Goal: Task Accomplishment & Management: Use online tool/utility

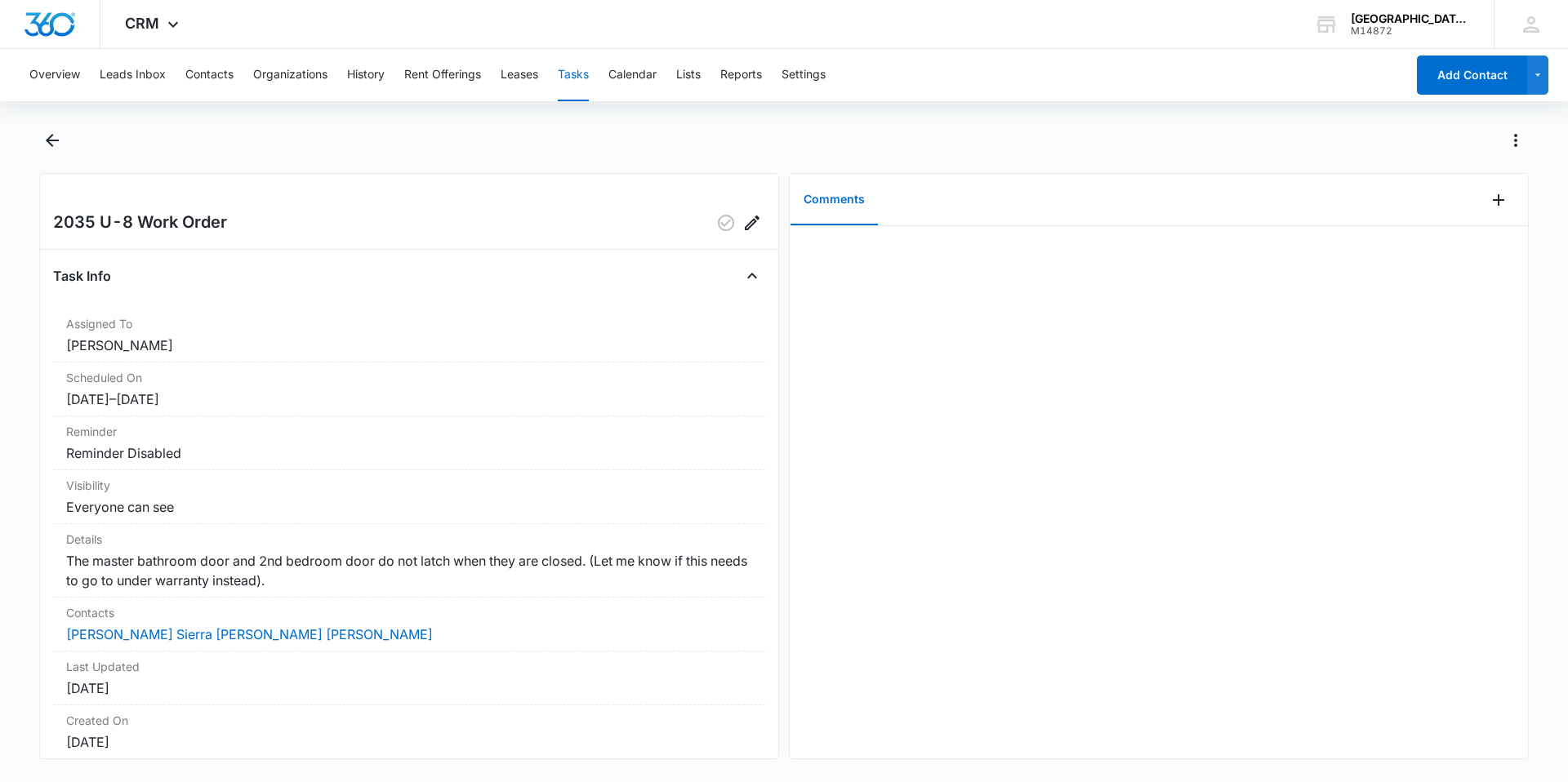
click at [564, 83] on button "Tasks" at bounding box center [573, 75] width 31 height 52
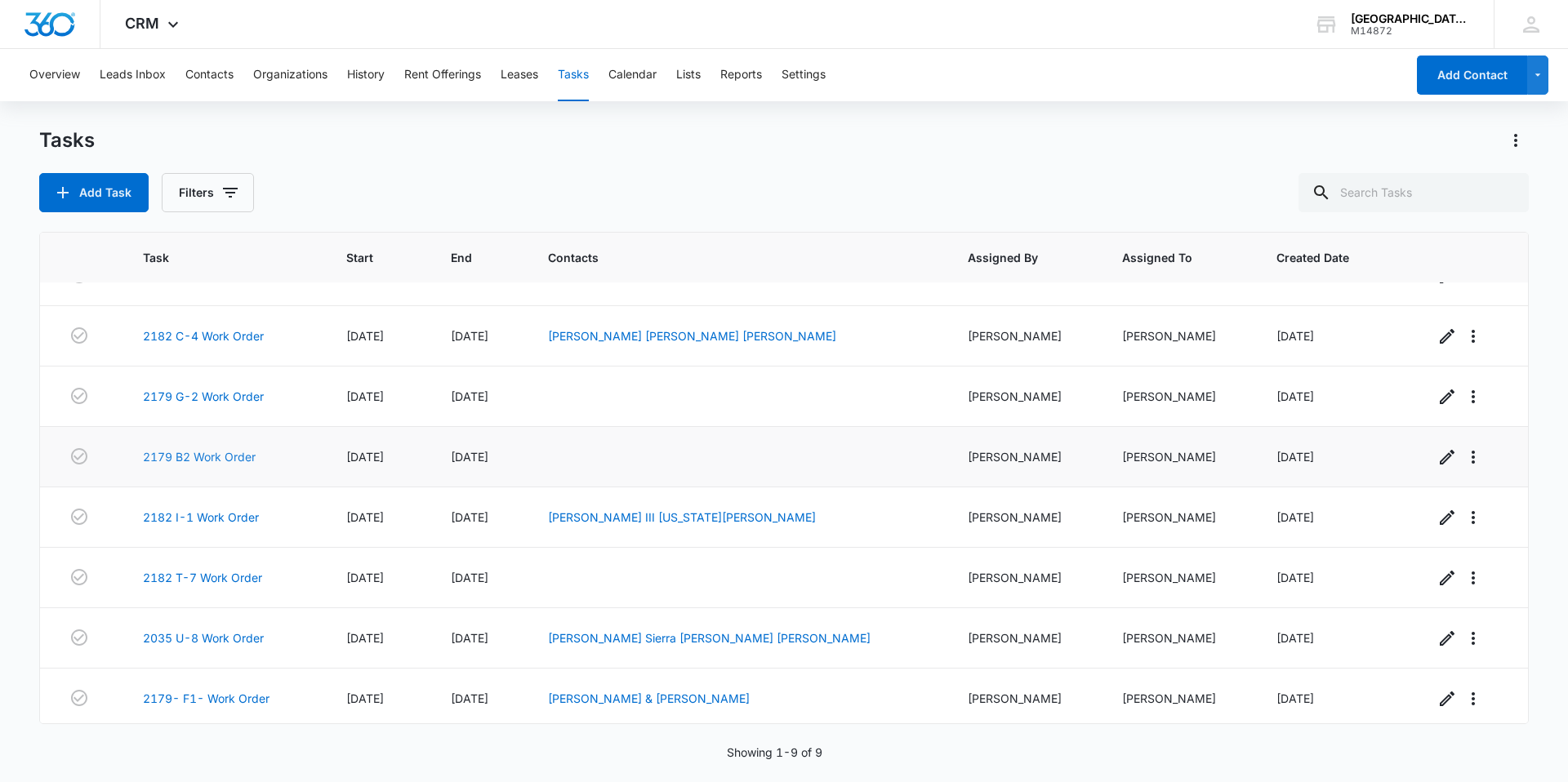
scroll to position [103, 0]
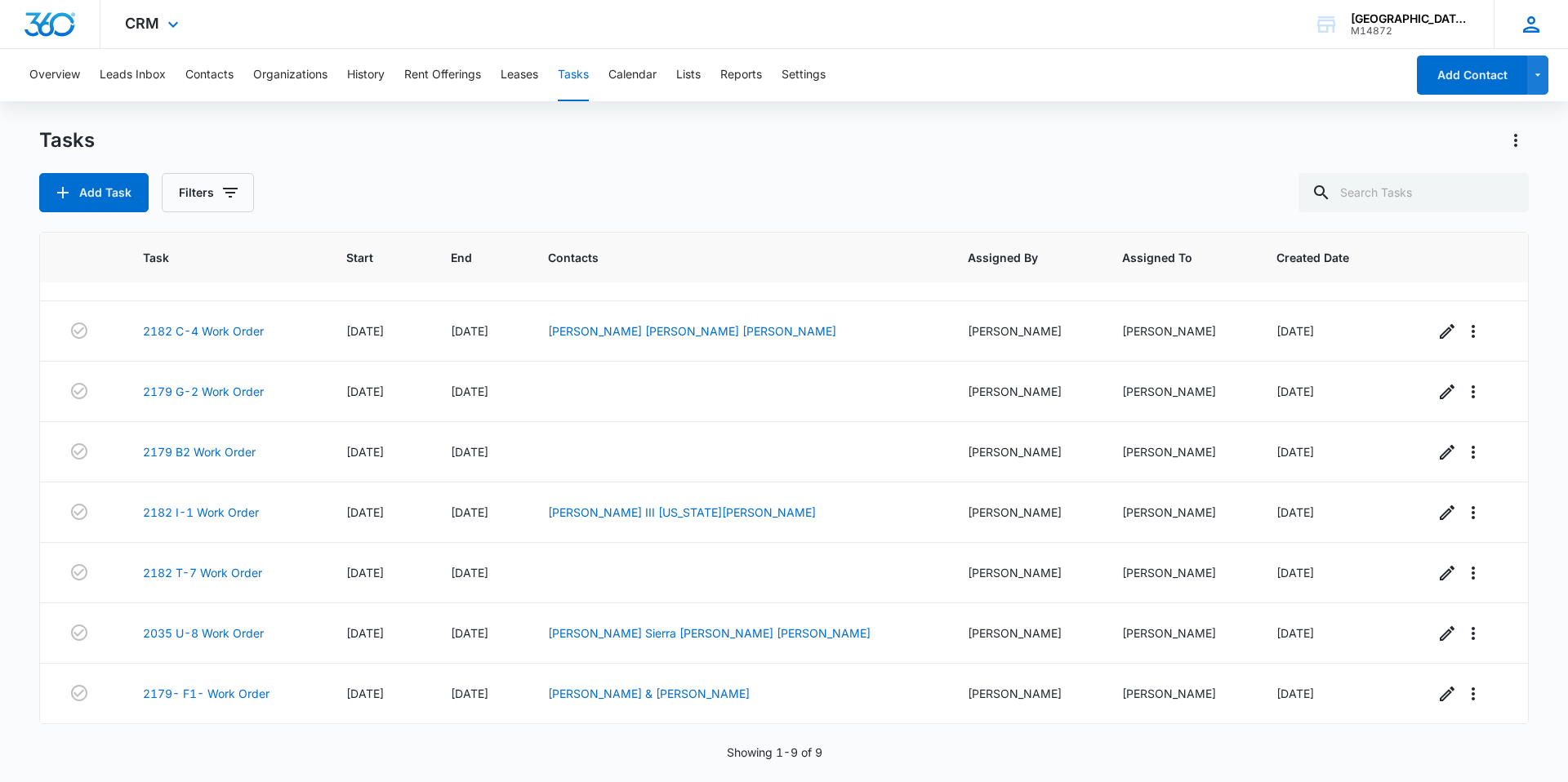
click at [1531, 33] on icon at bounding box center [1531, 25] width 25 height 25
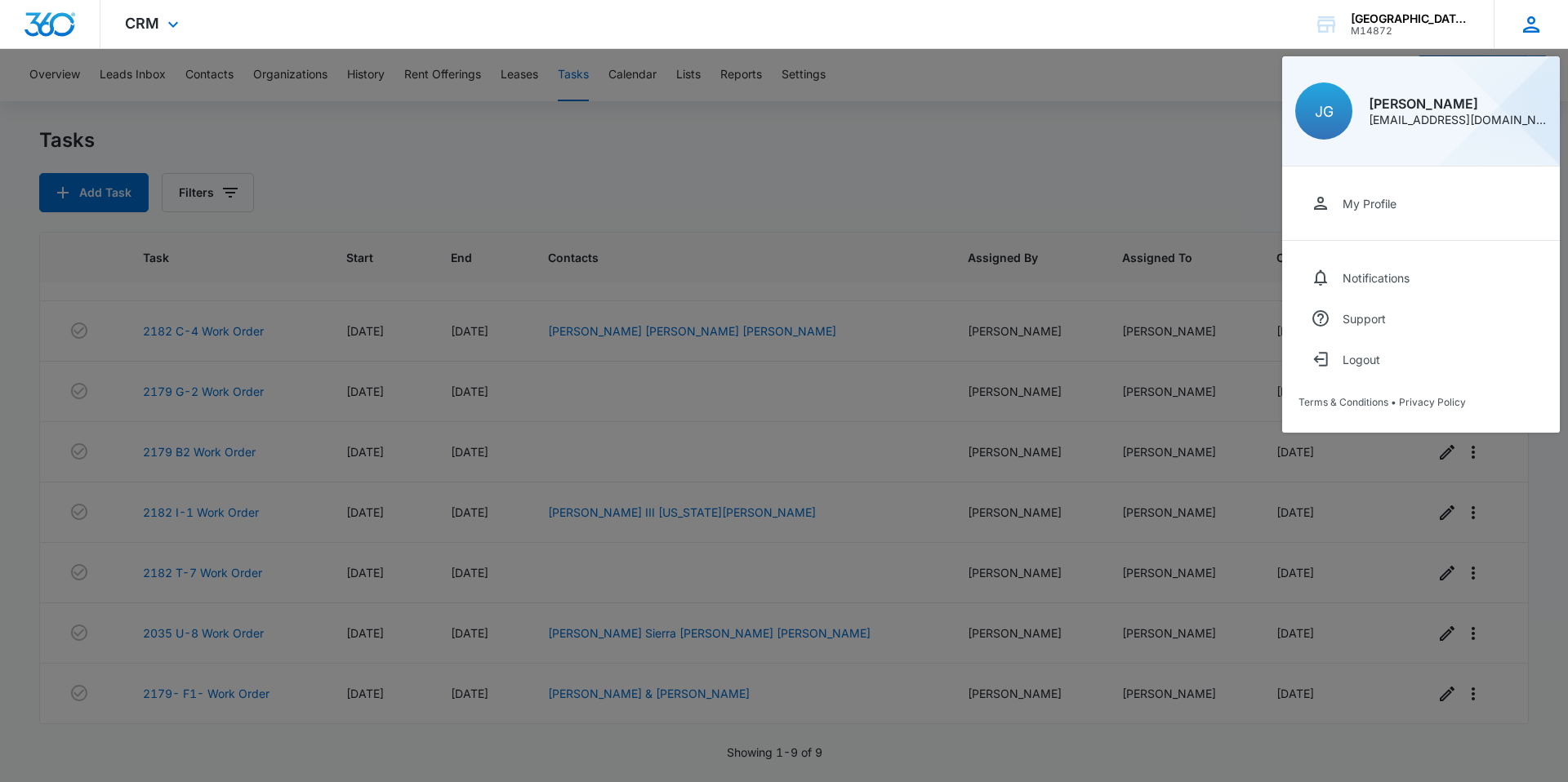
click at [1539, 18] on icon at bounding box center [1531, 25] width 25 height 25
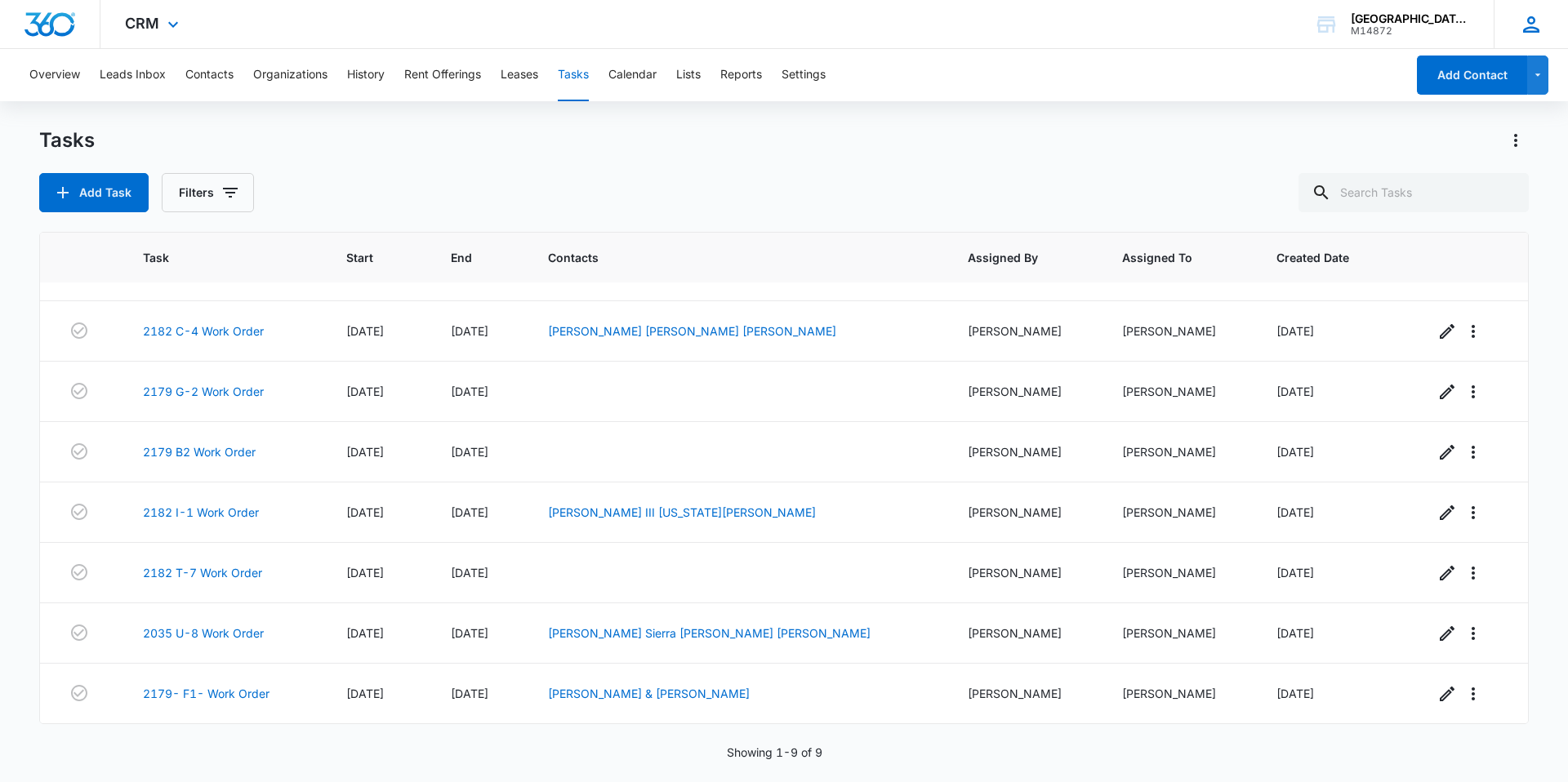
click at [1530, 22] on icon at bounding box center [1531, 24] width 16 height 16
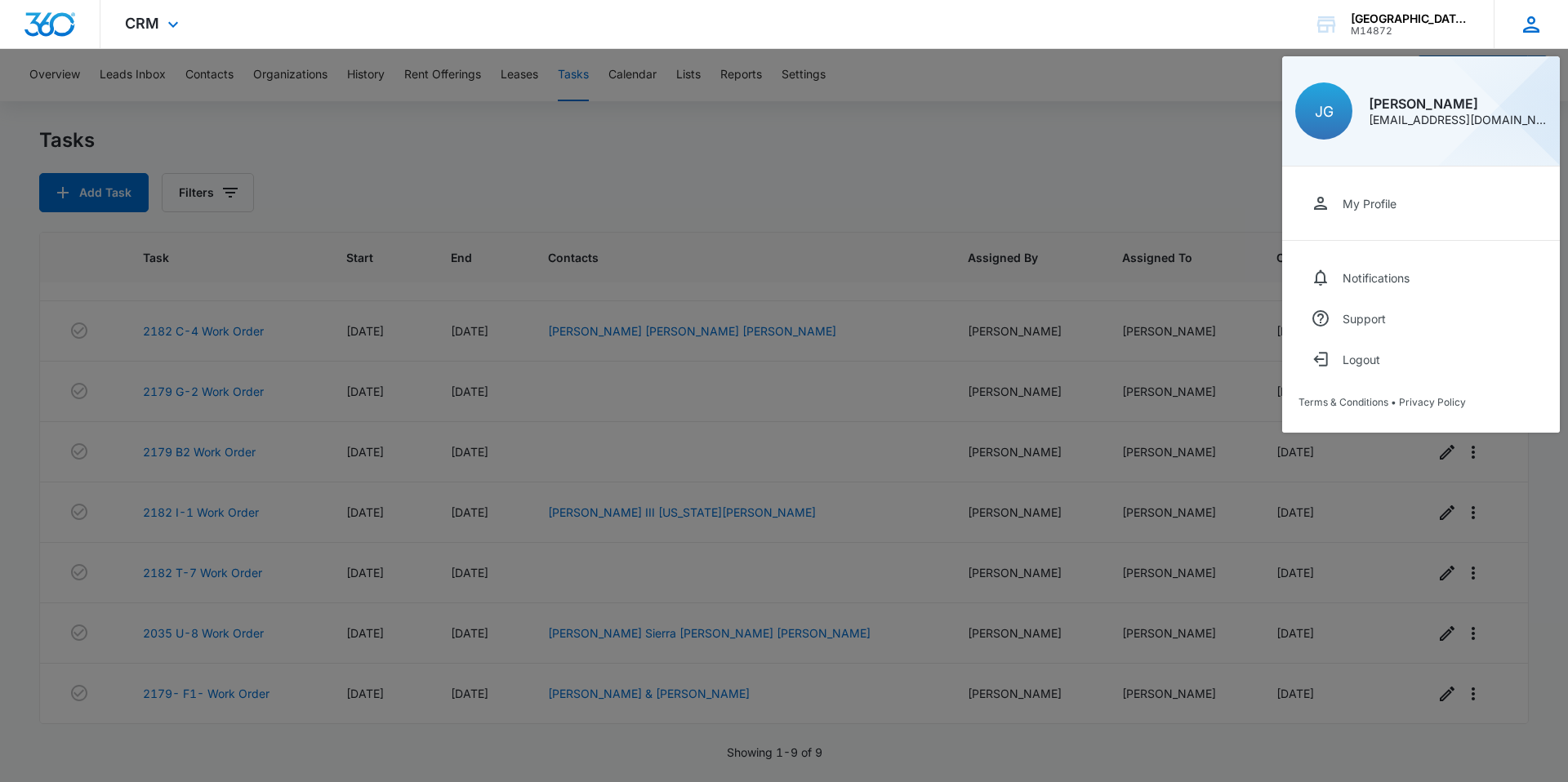
click at [1539, 25] on icon at bounding box center [1531, 25] width 25 height 25
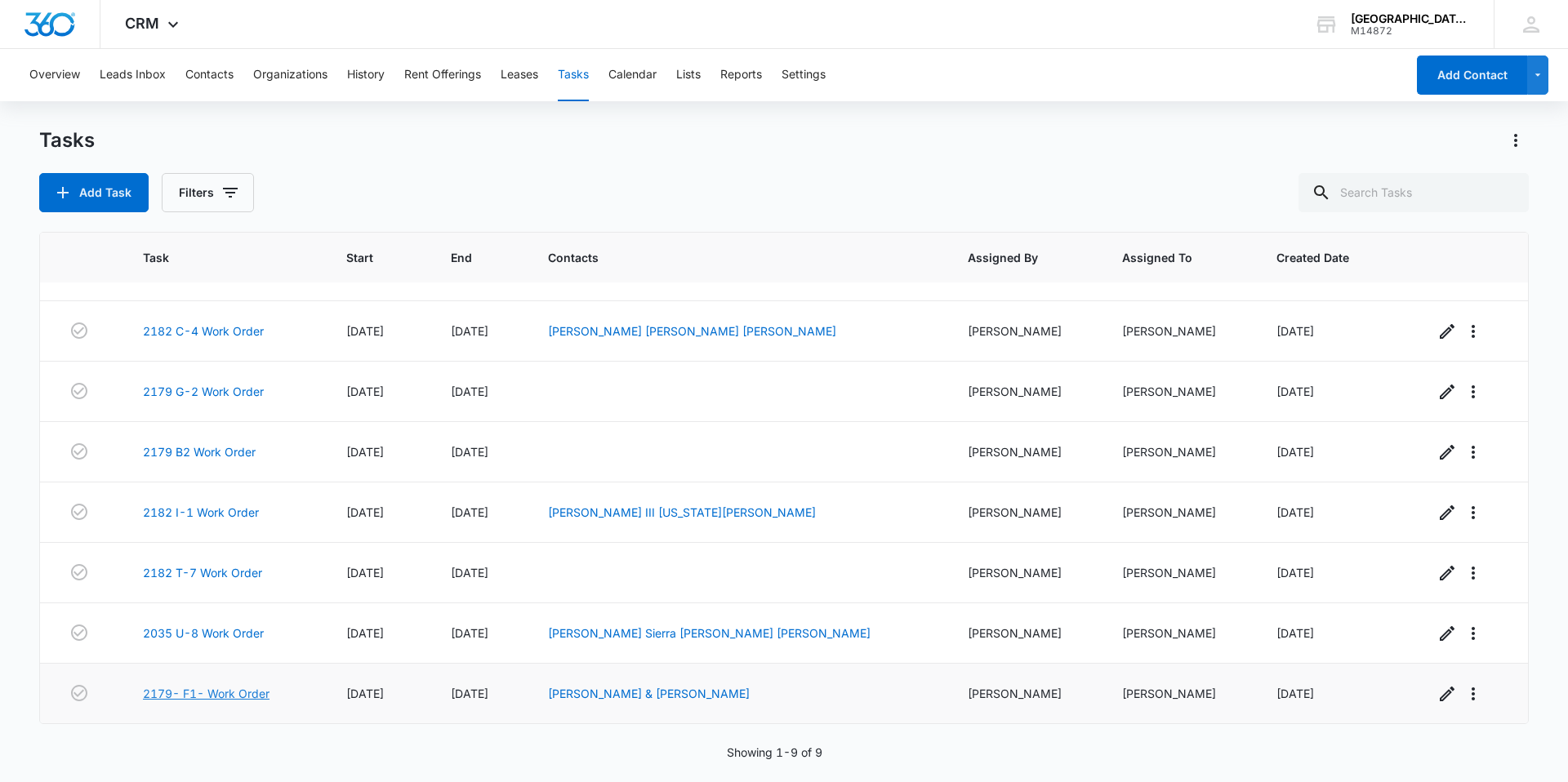
click at [207, 696] on link "2179- F1- Work Order" at bounding box center [207, 693] width 126 height 17
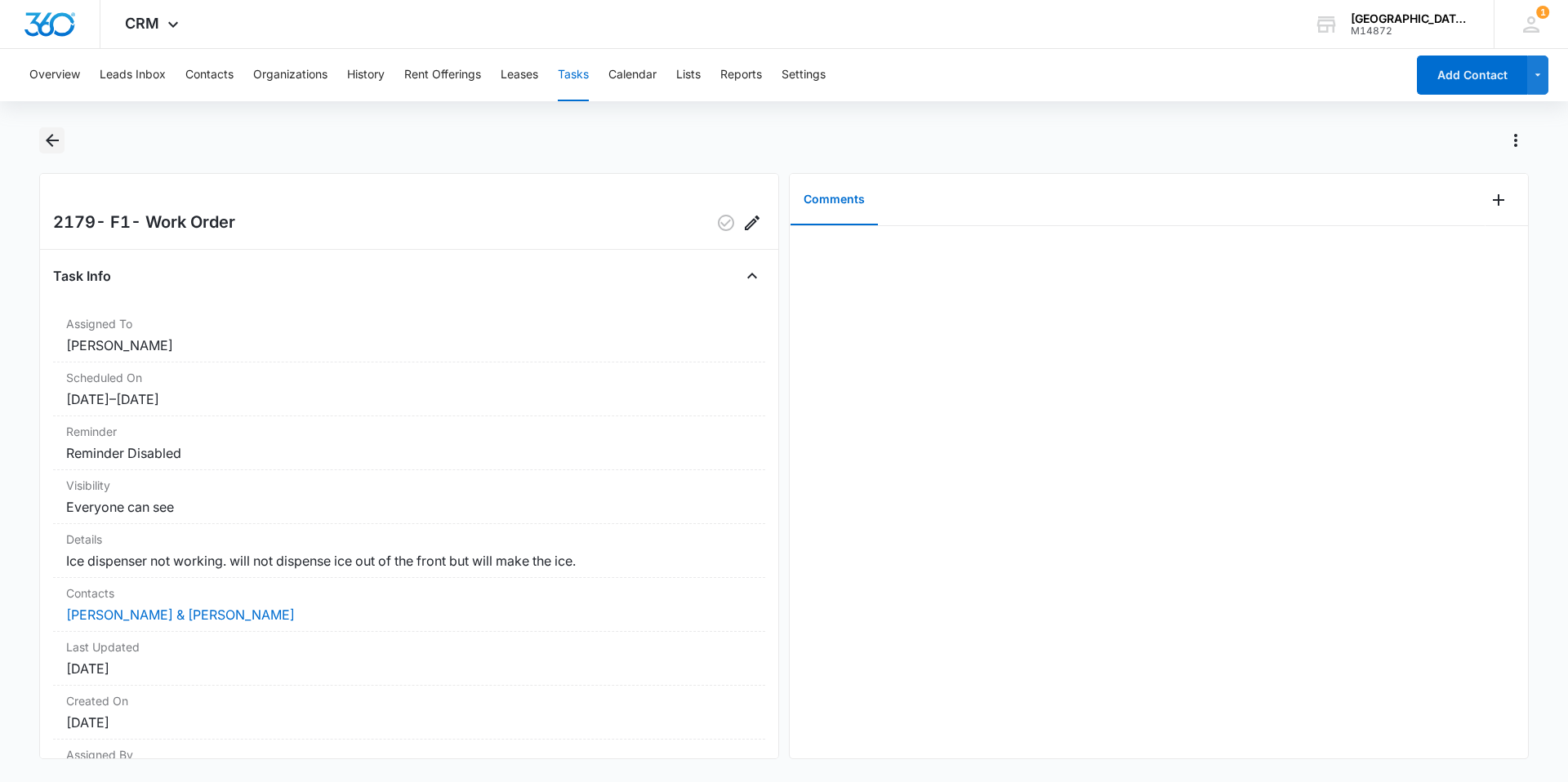
click at [58, 143] on icon "Back" at bounding box center [52, 141] width 20 height 20
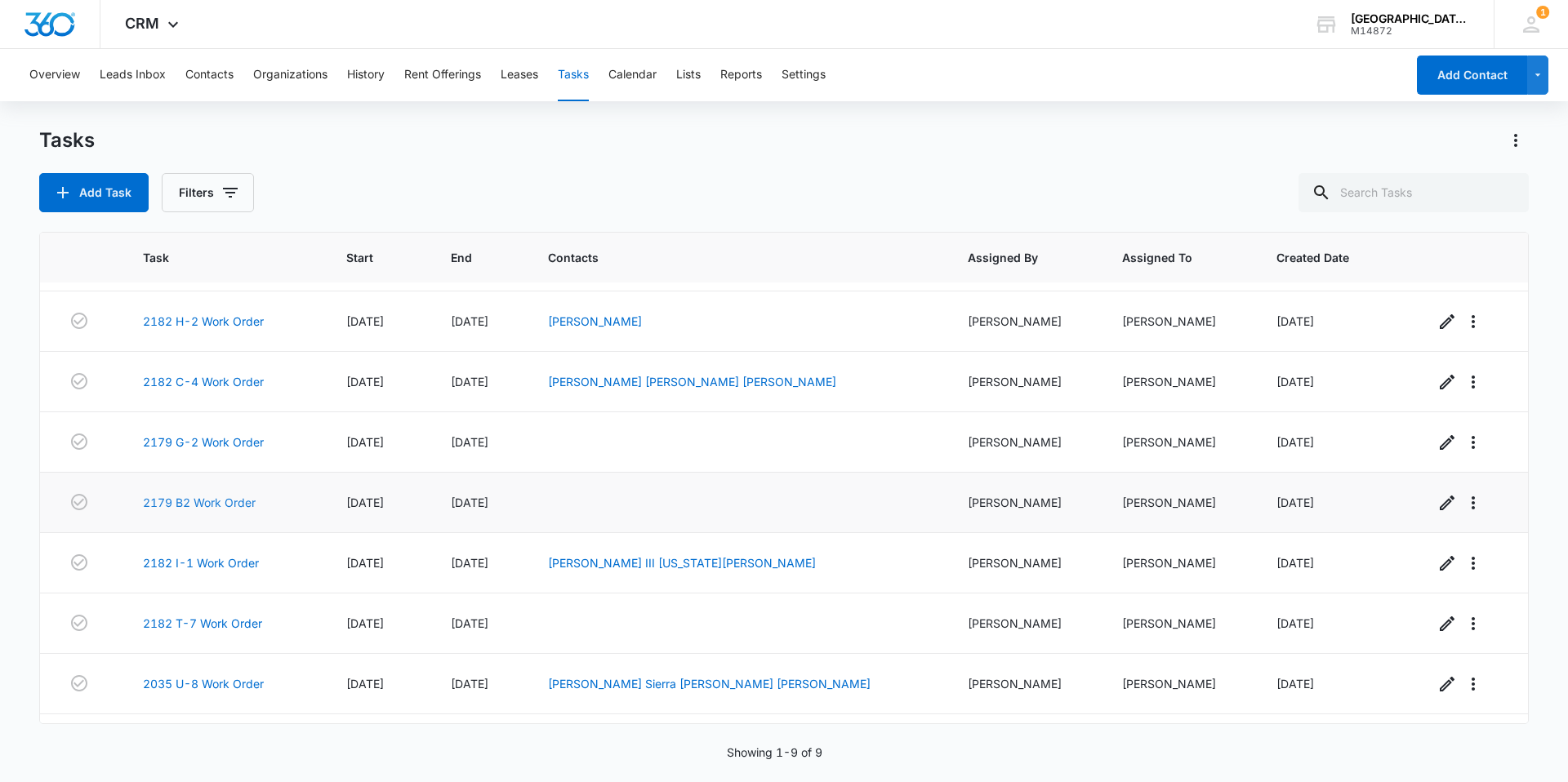
scroll to position [103, 0]
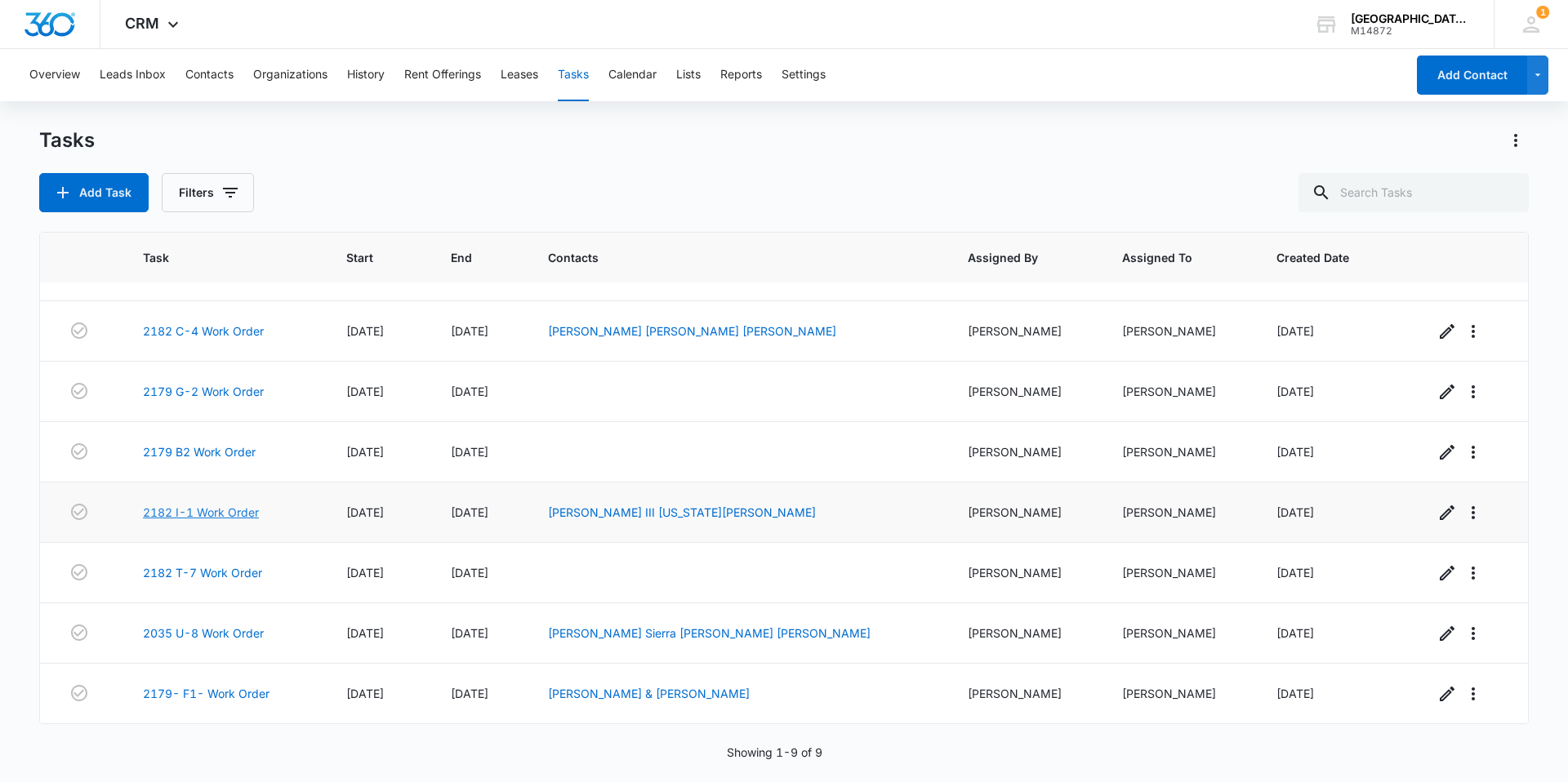
click at [216, 515] on link "2182 I-1 Work Order" at bounding box center [201, 512] width 116 height 17
